Goal: Transaction & Acquisition: Purchase product/service

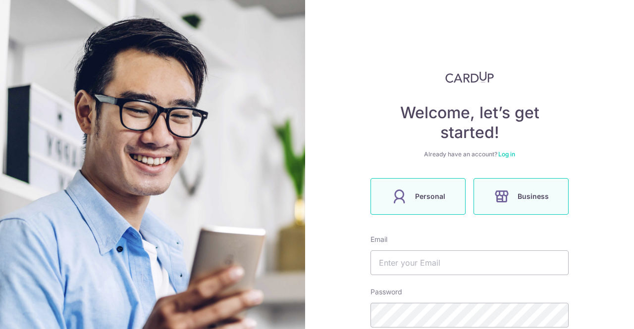
click at [409, 200] on label "Personal" at bounding box center [418, 196] width 95 height 37
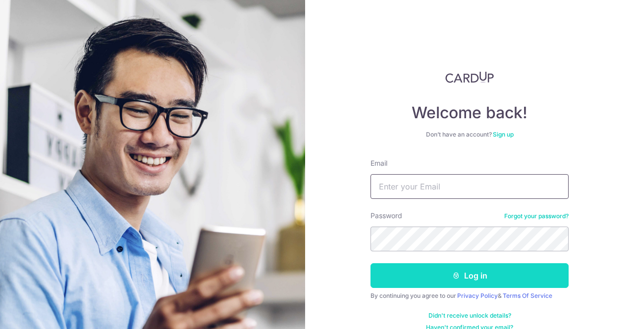
type input "[EMAIL_ADDRESS][DOMAIN_NAME]"
click at [447, 268] on button "Log in" at bounding box center [470, 276] width 198 height 25
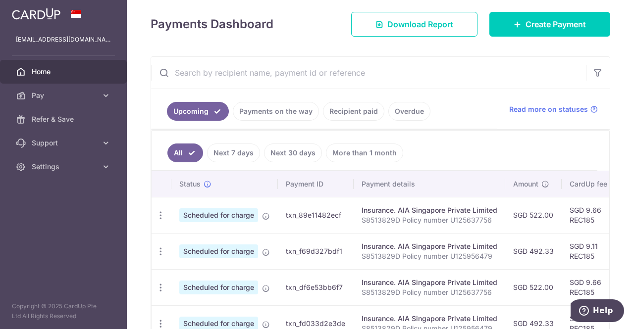
scroll to position [134, 0]
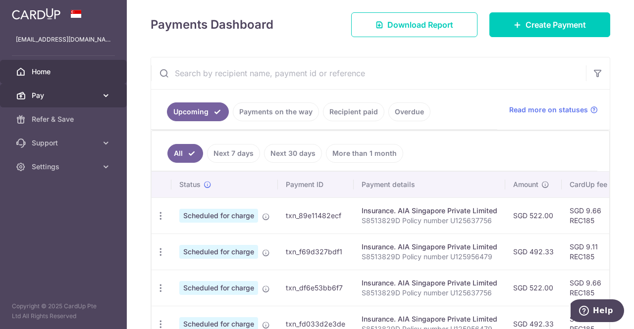
click at [76, 100] on span "Pay" at bounding box center [64, 96] width 65 height 10
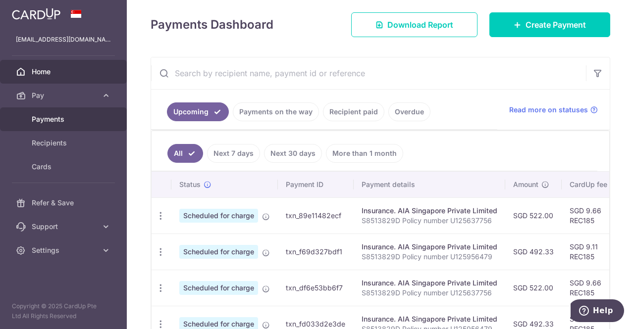
click at [67, 123] on span "Payments" at bounding box center [64, 119] width 65 height 10
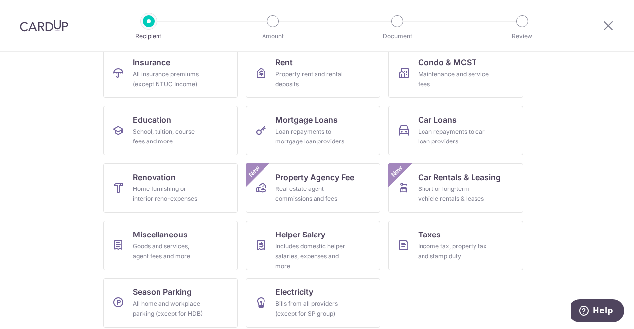
scroll to position [113, 0]
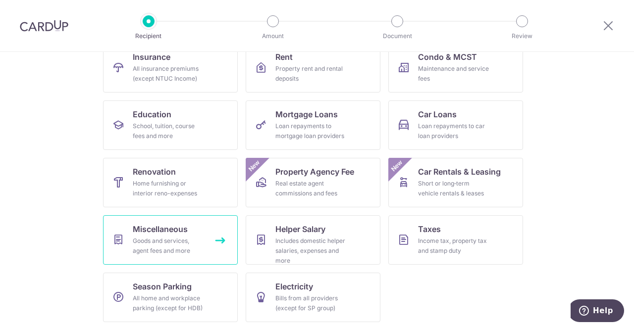
click at [216, 255] on link "Miscellaneous Goods and services, agent fees and more" at bounding box center [170, 240] width 135 height 50
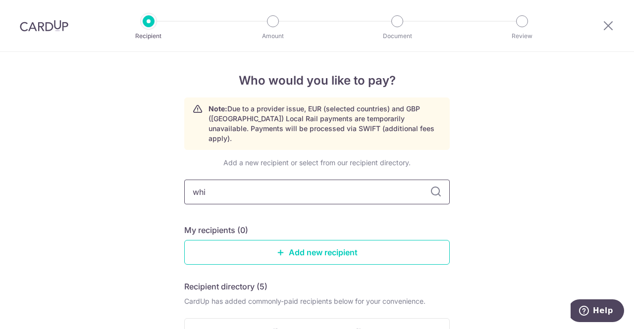
type input "whiz"
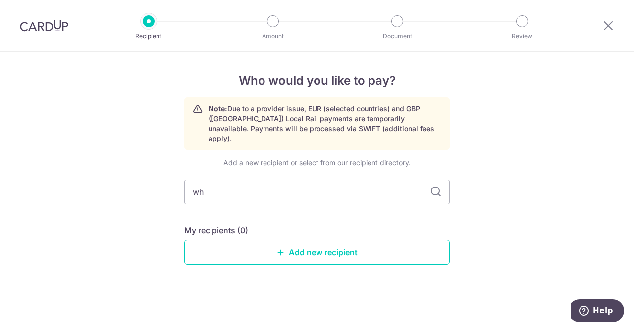
type input "w"
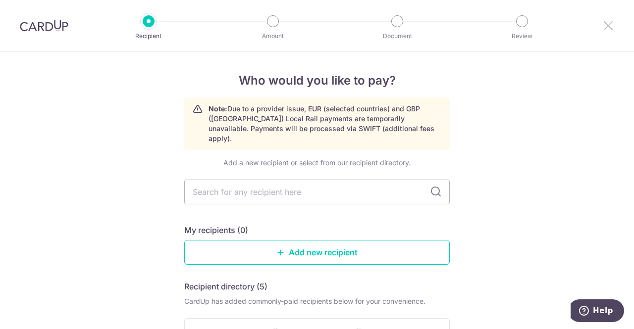
click at [610, 26] on icon at bounding box center [608, 25] width 12 height 12
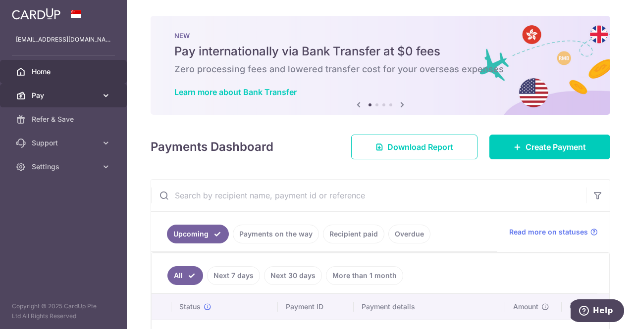
click at [90, 94] on span "Pay" at bounding box center [64, 96] width 65 height 10
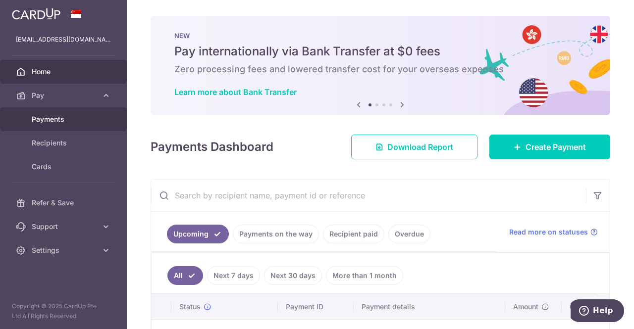
click at [68, 124] on link "Payments" at bounding box center [63, 119] width 127 height 24
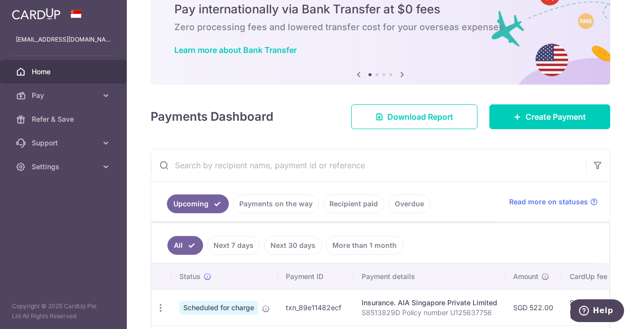
scroll to position [46, 0]
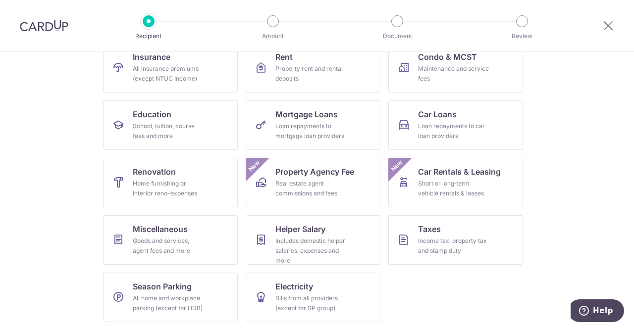
scroll to position [113, 0]
click at [342, 298] on div "Bills from all providers (except for SP group)" at bounding box center [310, 304] width 71 height 20
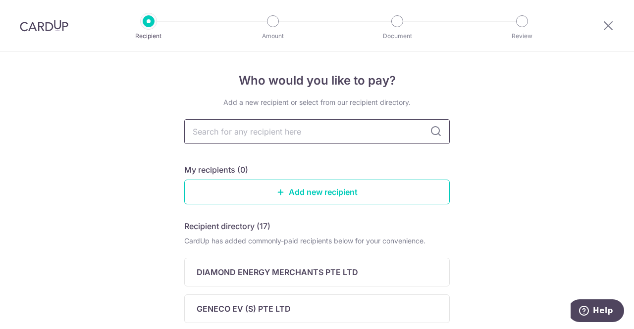
click at [338, 127] on input "text" at bounding box center [317, 131] width 266 height 25
type input "whiz"
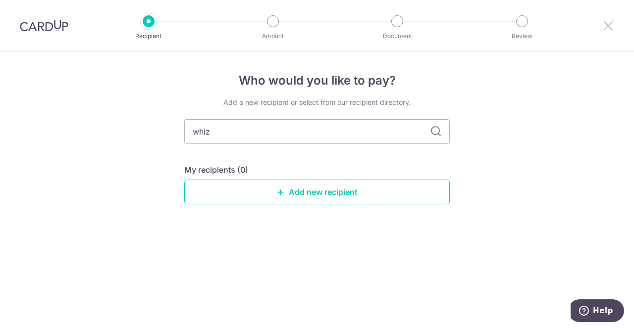
click at [608, 28] on icon at bounding box center [608, 25] width 12 height 12
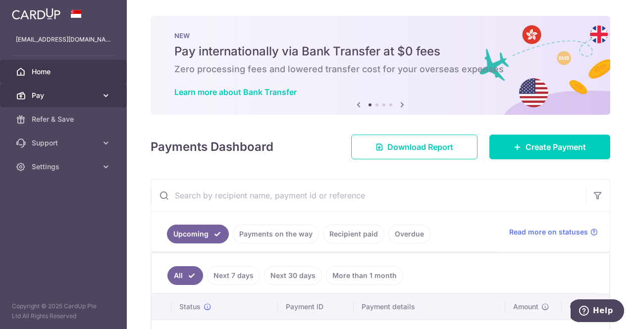
click at [90, 96] on span "Pay" at bounding box center [64, 96] width 65 height 10
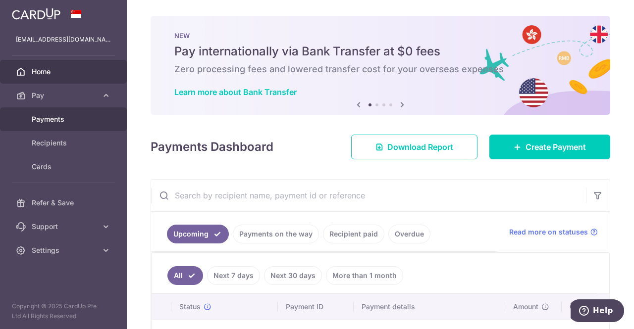
click at [75, 121] on span "Payments" at bounding box center [64, 119] width 65 height 10
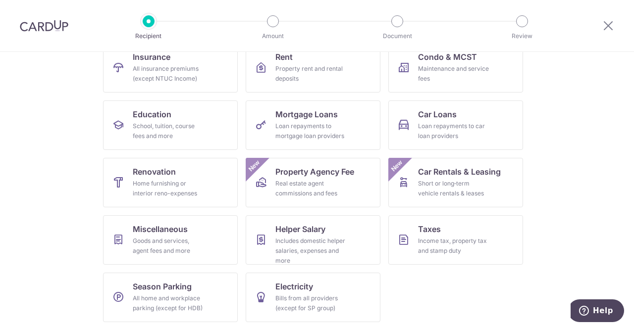
scroll to position [113, 0]
click at [292, 294] on div "Bills from all providers (except for SP group)" at bounding box center [310, 304] width 71 height 20
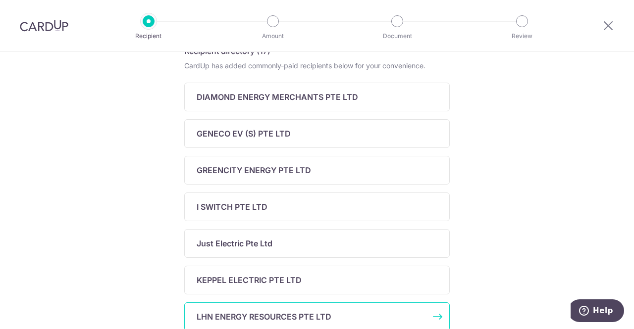
scroll to position [119, 0]
